Goal: Transaction & Acquisition: Purchase product/service

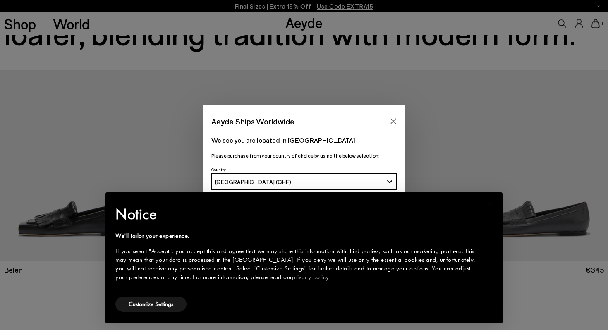
scroll to position [106, 0]
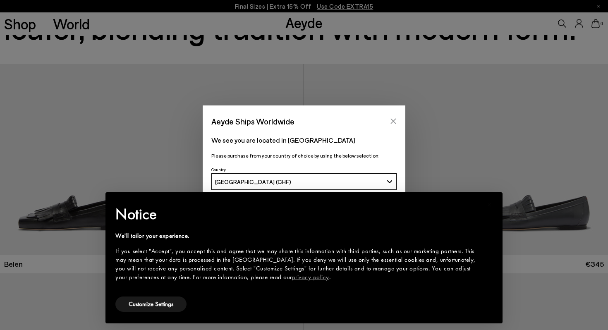
click at [391, 123] on icon "Close" at bounding box center [393, 121] width 5 height 5
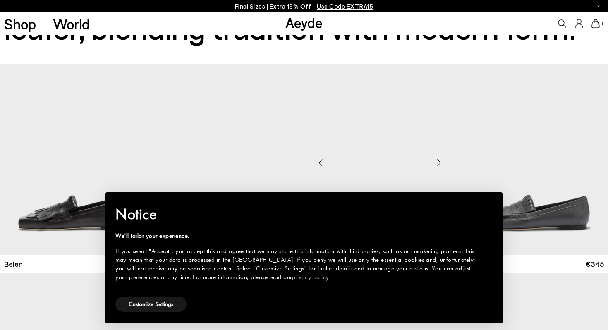
click at [349, 117] on img "1 / 6" at bounding box center [380, 159] width 152 height 191
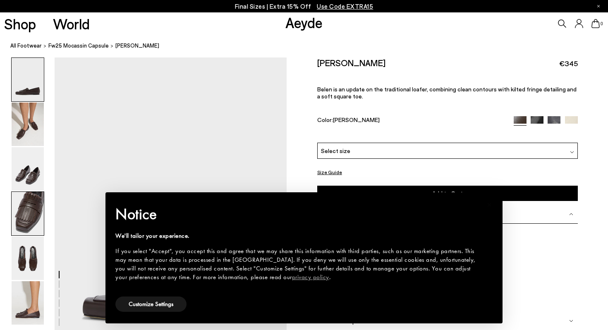
click at [38, 202] on img at bounding box center [28, 213] width 32 height 43
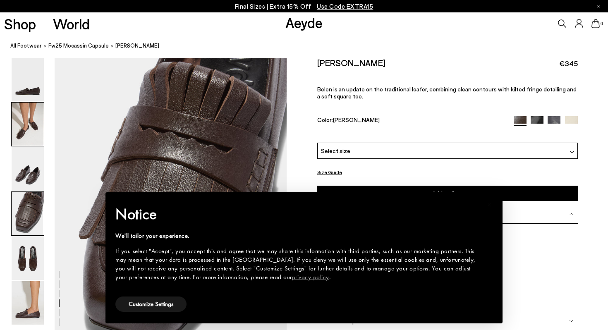
click at [32, 138] on img at bounding box center [28, 124] width 32 height 43
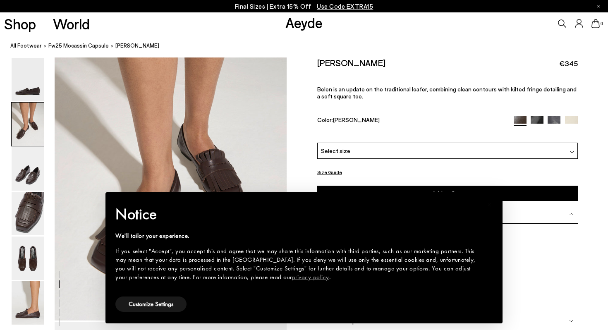
scroll to position [311, 0]
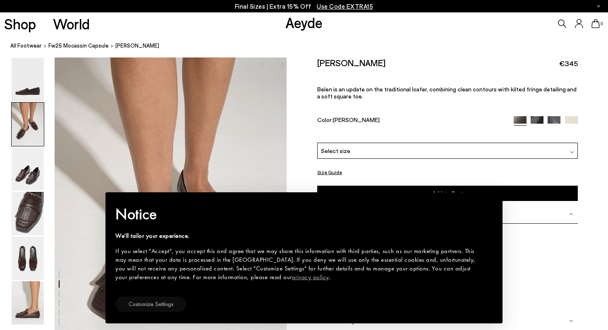
click at [162, 308] on button "Customize Settings" at bounding box center [150, 303] width 71 height 15
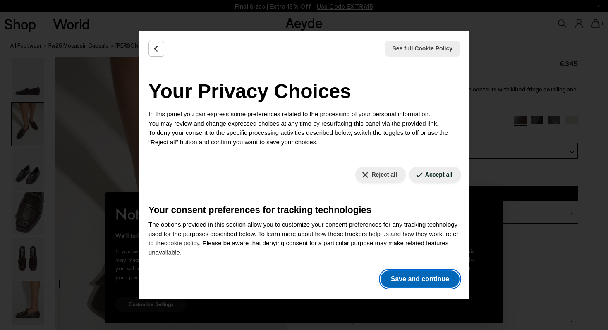
click at [394, 278] on button "Save and continue" at bounding box center [419, 278] width 79 height 17
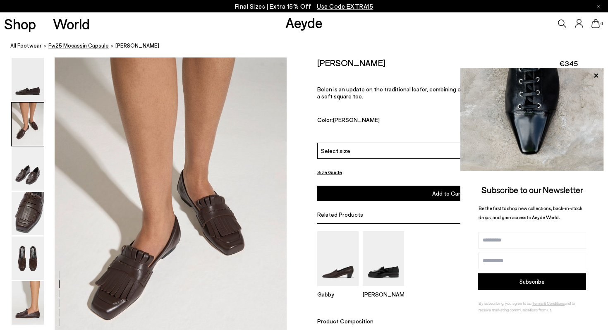
click at [81, 47] on span "Fw25 Mocassin Capsule" at bounding box center [78, 45] width 60 height 7
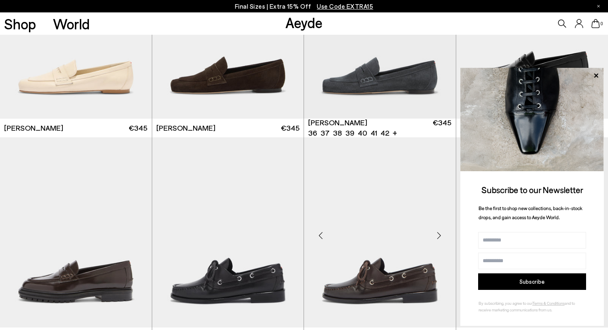
scroll to position [674, 0]
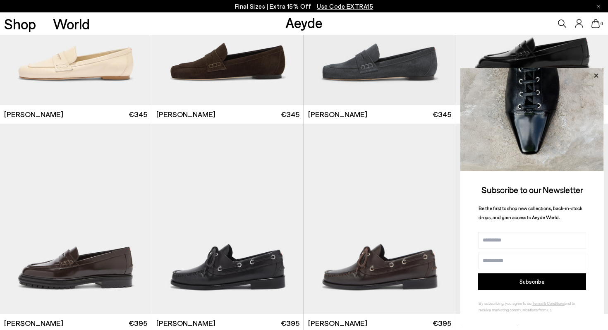
click at [596, 74] on icon at bounding box center [595, 75] width 11 height 11
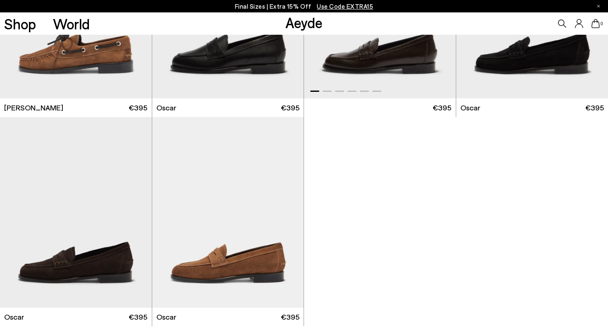
scroll to position [1123, 0]
